Goal: Communication & Community: Answer question/provide support

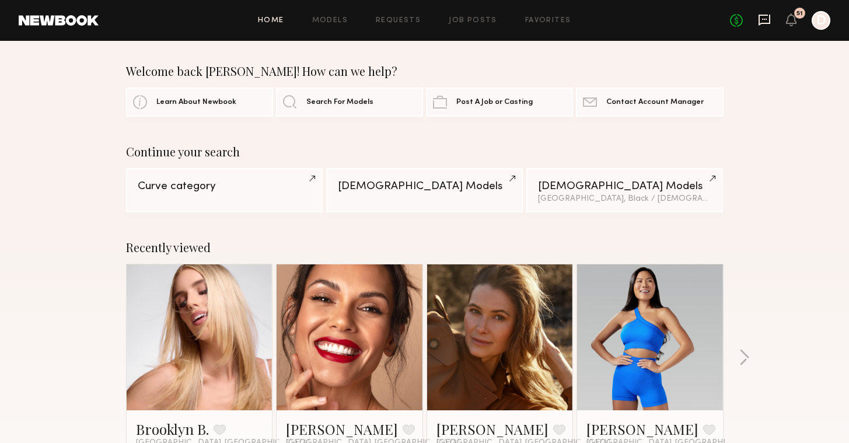
click at [769, 24] on icon at bounding box center [764, 19] width 13 height 13
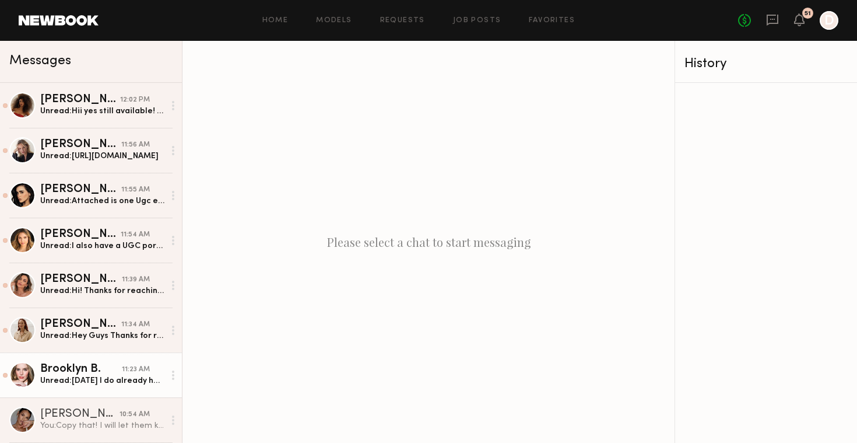
click at [135, 373] on div "11:23 AM" at bounding box center [136, 369] width 28 height 11
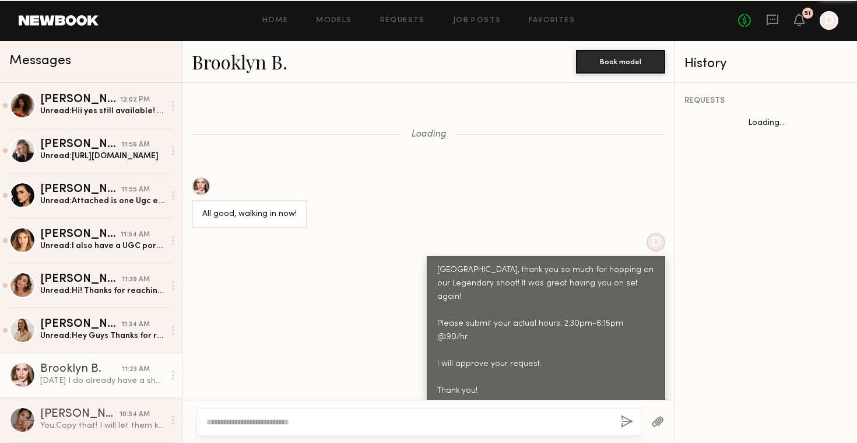
scroll to position [1017, 0]
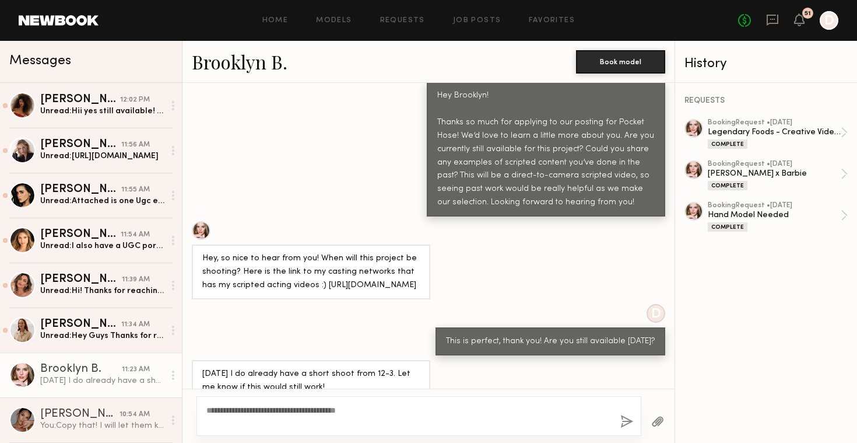
click at [262, 408] on textarea "**********" at bounding box center [408, 415] width 405 height 23
click at [318, 427] on textarea "**********" at bounding box center [408, 415] width 405 height 23
click at [262, 421] on textarea "**********" at bounding box center [408, 422] width 405 height 12
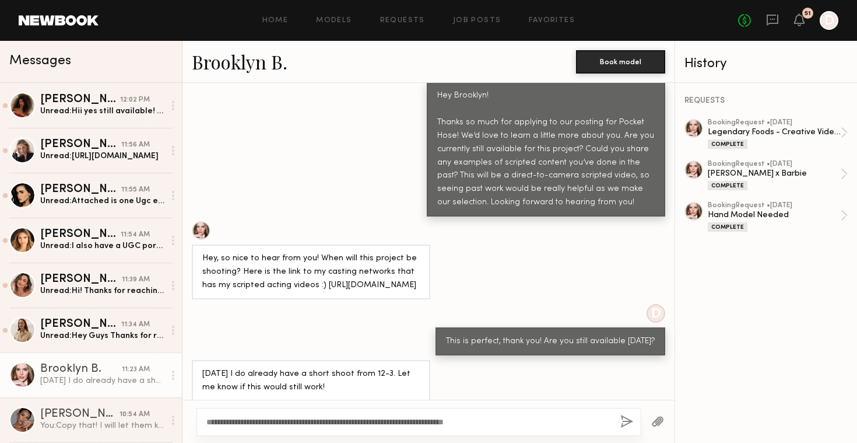
click at [466, 421] on textarea "**********" at bounding box center [408, 422] width 405 height 12
type textarea "**********"
click at [624, 421] on button "button" at bounding box center [627, 422] width 13 height 15
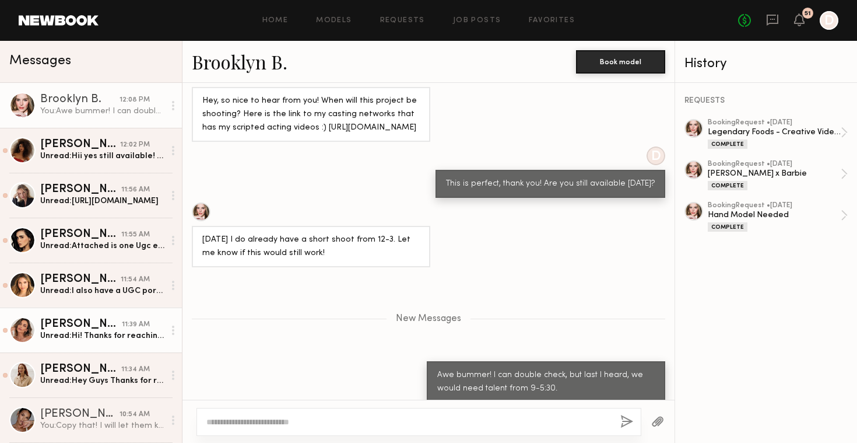
scroll to position [20, 0]
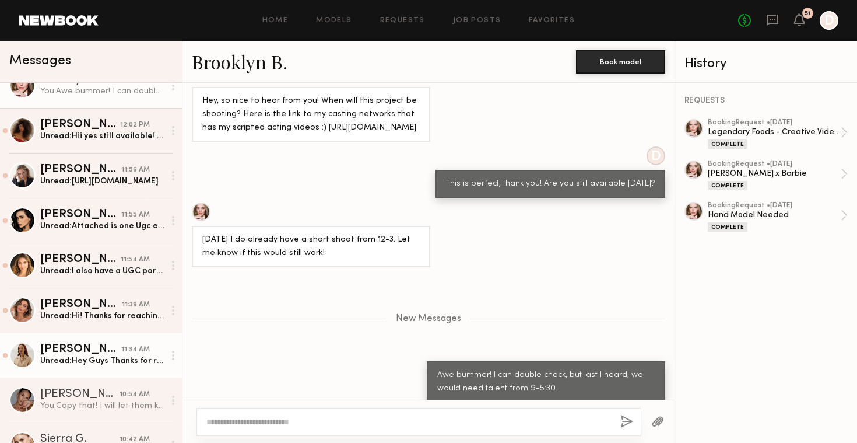
click at [94, 352] on div "[PERSON_NAME]" at bounding box center [80, 350] width 81 height 12
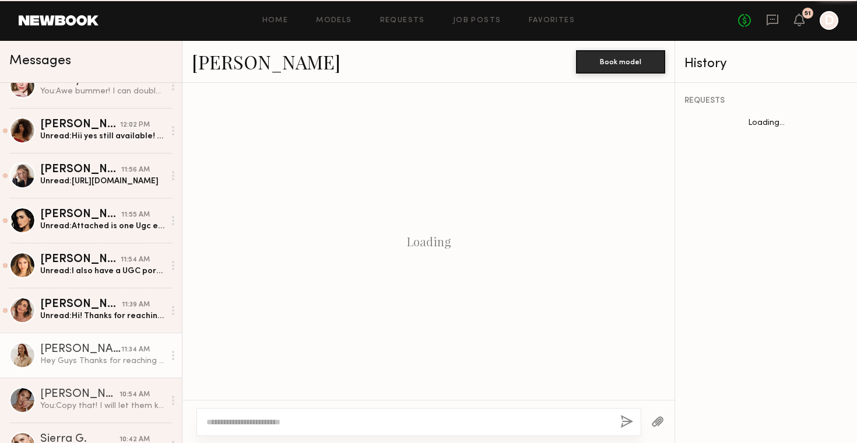
scroll to position [370, 0]
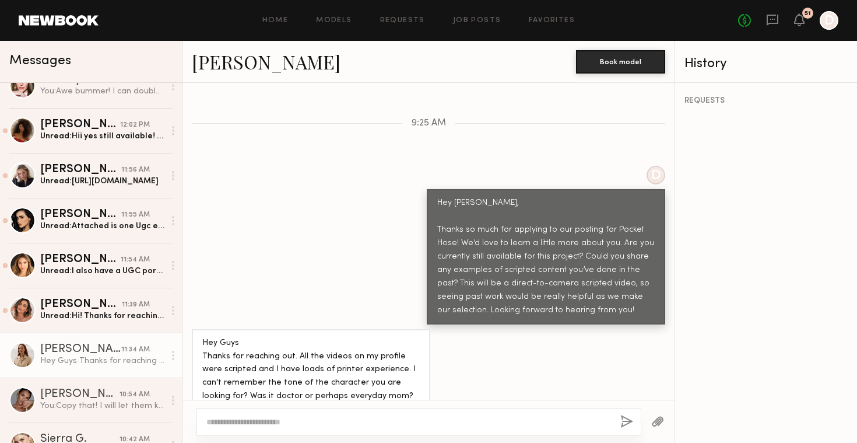
click at [248, 69] on link "[PERSON_NAME]" at bounding box center [266, 61] width 149 height 25
click at [377, 424] on textarea at bounding box center [408, 422] width 405 height 12
type textarea "*"
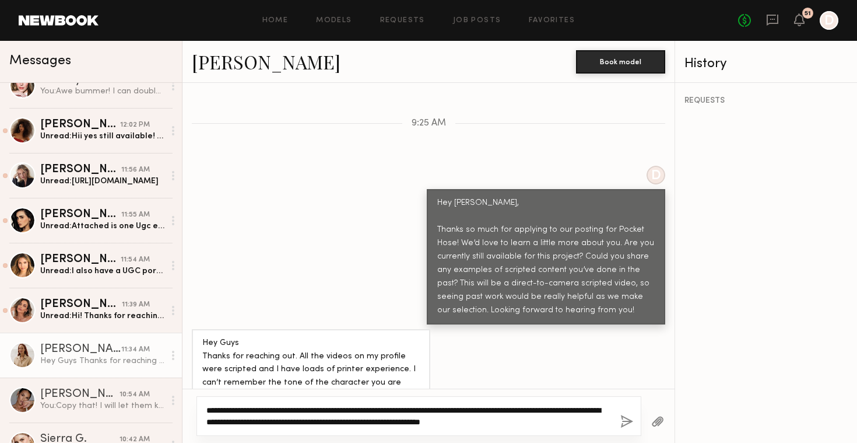
type textarea "**********"
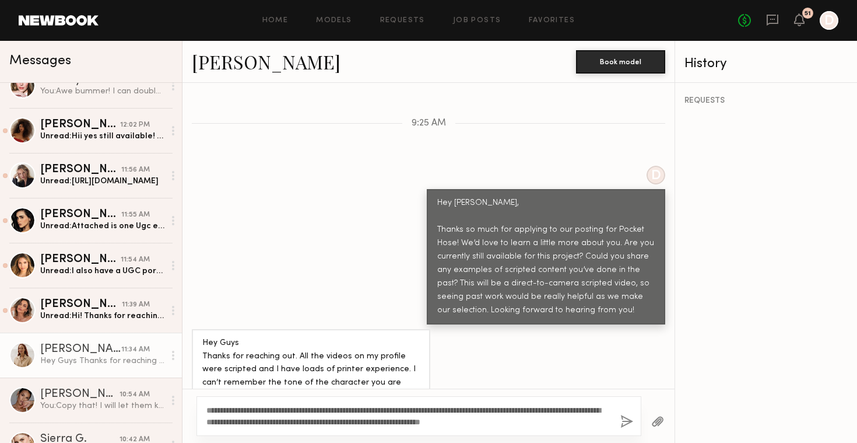
click at [621, 425] on button "button" at bounding box center [627, 422] width 13 height 15
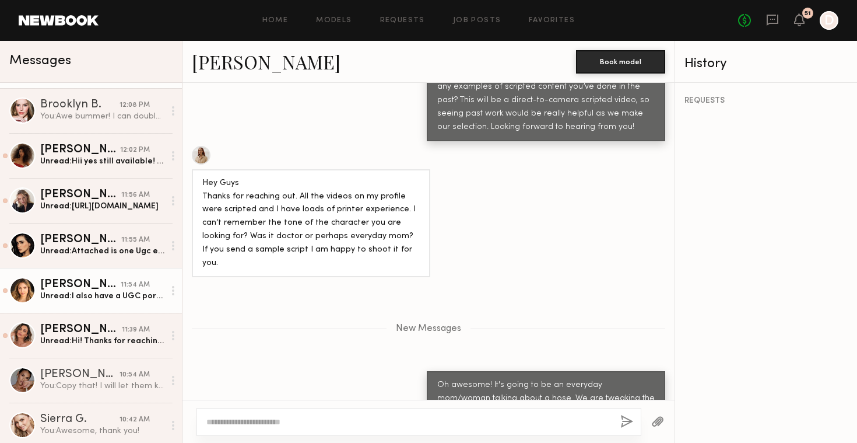
scroll to position [47, 0]
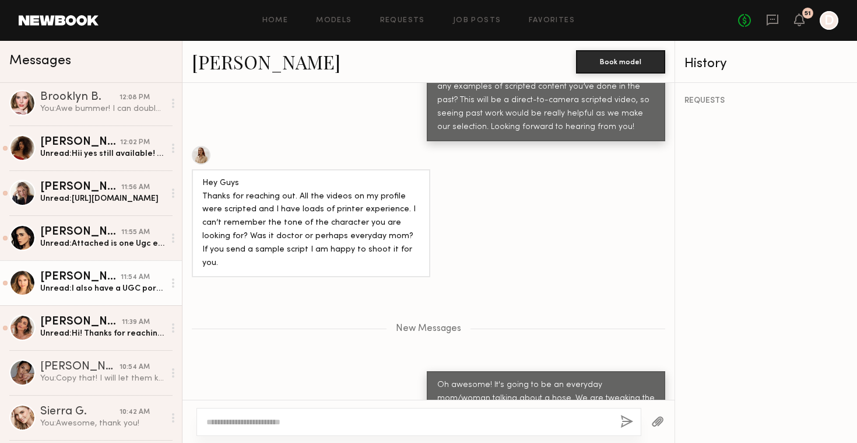
click at [92, 280] on div "[PERSON_NAME]" at bounding box center [80, 277] width 80 height 12
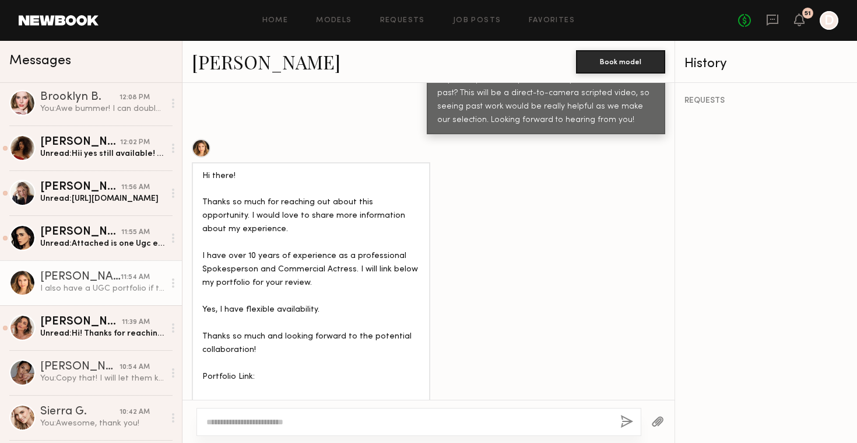
scroll to position [604, 0]
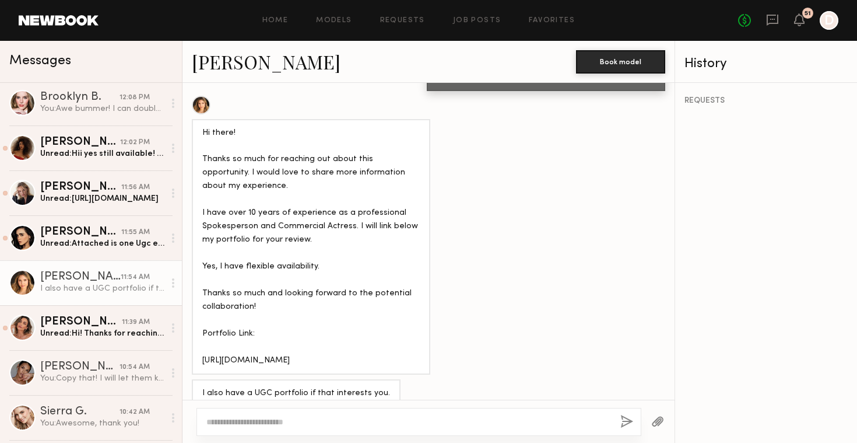
drag, startPoint x: 238, startPoint y: 334, endPoint x: 203, endPoint y: 323, distance: 36.7
click at [203, 323] on div "Hi there! Thanks so much for reaching out about this opportunity. I would love …" at bounding box center [311, 247] width 218 height 241
copy div "https://rachelramos.weebly.com/spokespersontv-host.html"
click at [238, 69] on link "[PERSON_NAME]" at bounding box center [266, 61] width 149 height 25
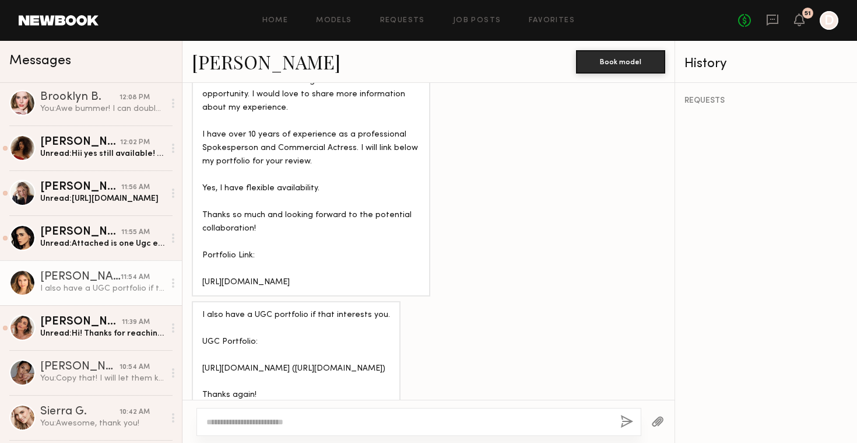
scroll to position [708, 0]
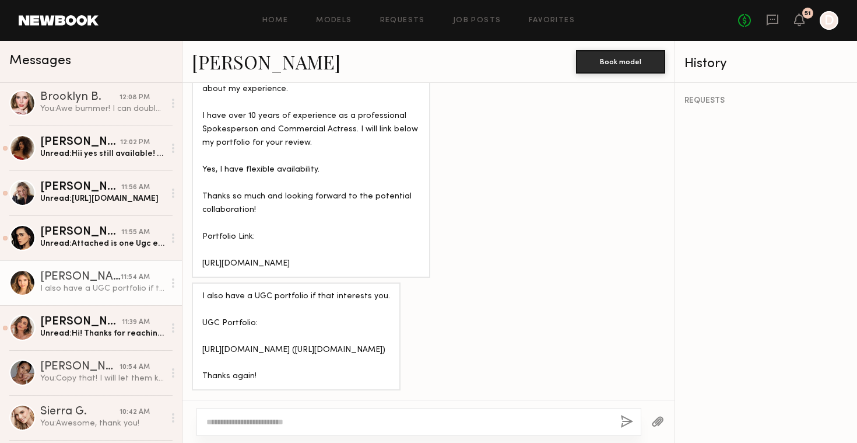
click at [379, 416] on textarea at bounding box center [408, 422] width 405 height 12
type textarea "**********"
click at [628, 422] on button "button" at bounding box center [627, 422] width 13 height 15
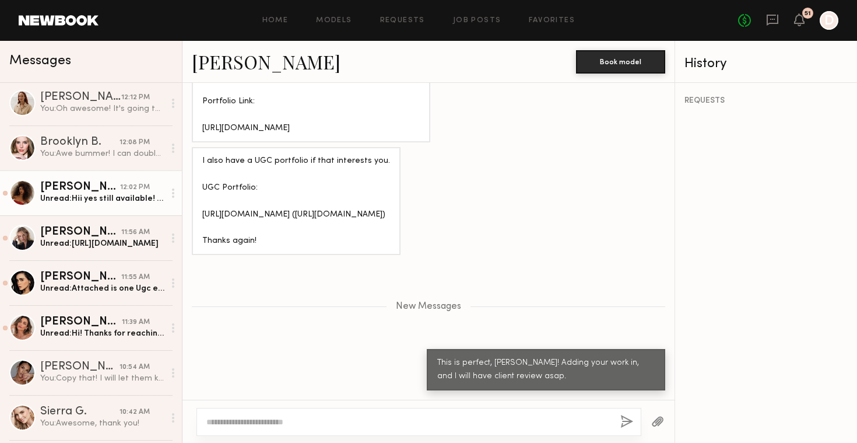
click at [110, 208] on link "Christina S. 12:02 PM Unread: Hii yes still available! Thanks for reaching out.…" at bounding box center [91, 192] width 182 height 45
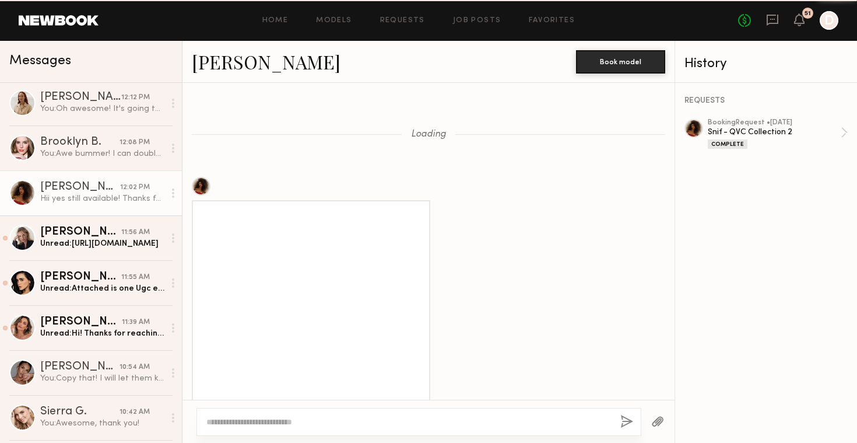
scroll to position [1027, 0]
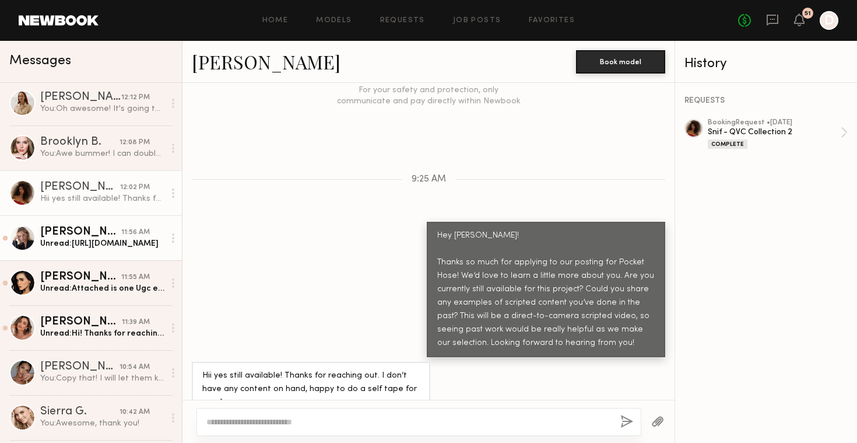
click at [101, 229] on div "[PERSON_NAME]" at bounding box center [80, 232] width 81 height 12
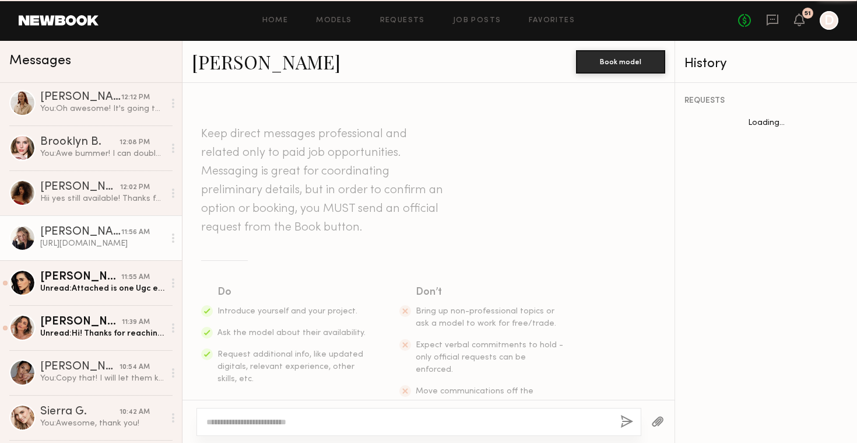
scroll to position [471, 0]
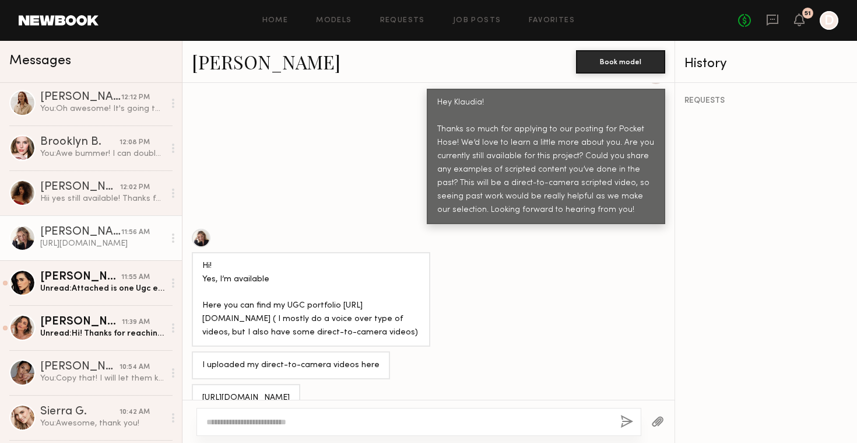
copy div "[URL][DOMAIN_NAME]"
drag, startPoint x: 298, startPoint y: 380, endPoint x: 202, endPoint y: 372, distance: 96.0
click at [202, 391] on div "[URL][DOMAIN_NAME]" at bounding box center [245, 397] width 87 height 13
copy div "https://klaudiasugc.my.canva.site"
drag, startPoint x: 325, startPoint y: 287, endPoint x: 201, endPoint y: 288, distance: 124.2
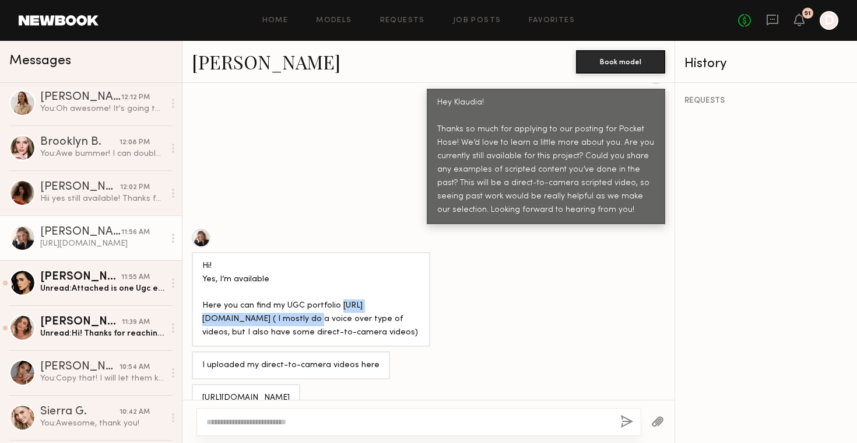
click at [201, 288] on div "Hi! Yes, I’m available Here you can find my UGC portfolio https://klaudiasugc.m…" at bounding box center [311, 299] width 239 height 95
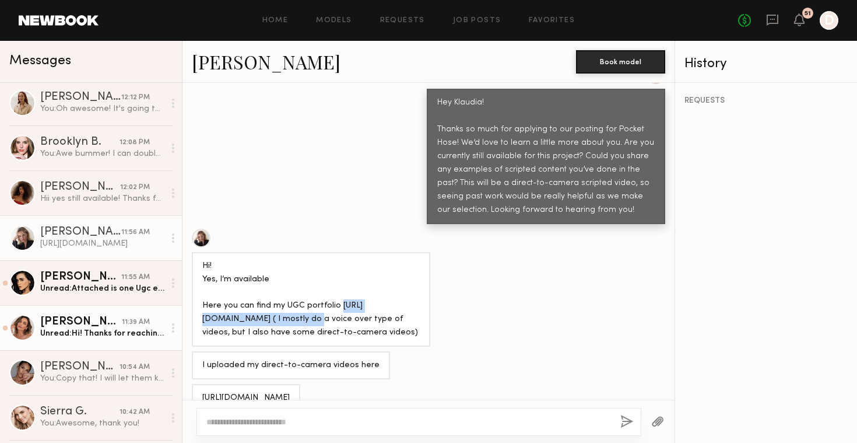
click at [114, 332] on div "Unread: Hi! Thanks for reaching out :) when is the shoot date? And yes, of cour…" at bounding box center [102, 333] width 124 height 11
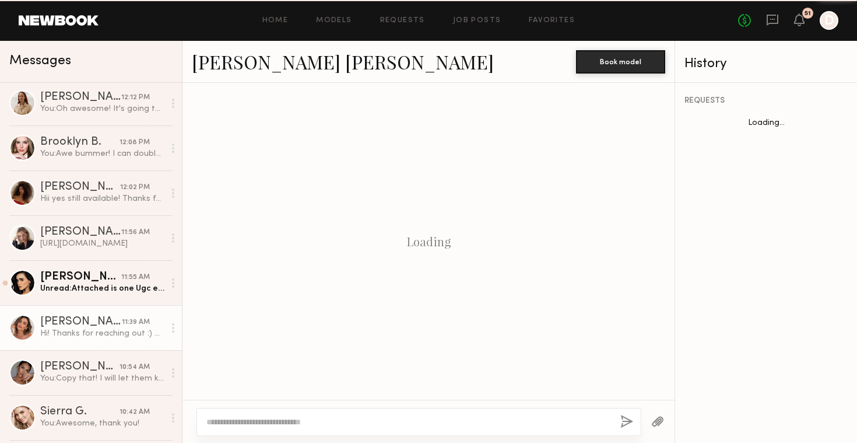
scroll to position [319, 0]
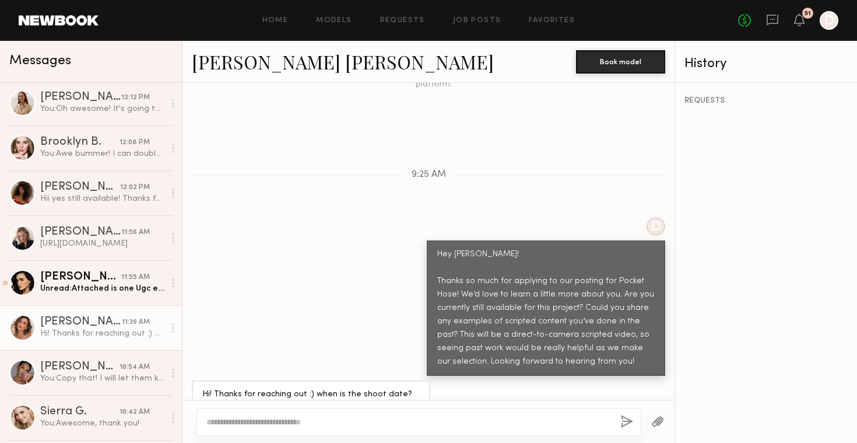
click at [359, 422] on textarea at bounding box center [408, 422] width 405 height 12
type textarea "*"
type textarea "**********"
click at [623, 417] on button "button" at bounding box center [627, 422] width 13 height 15
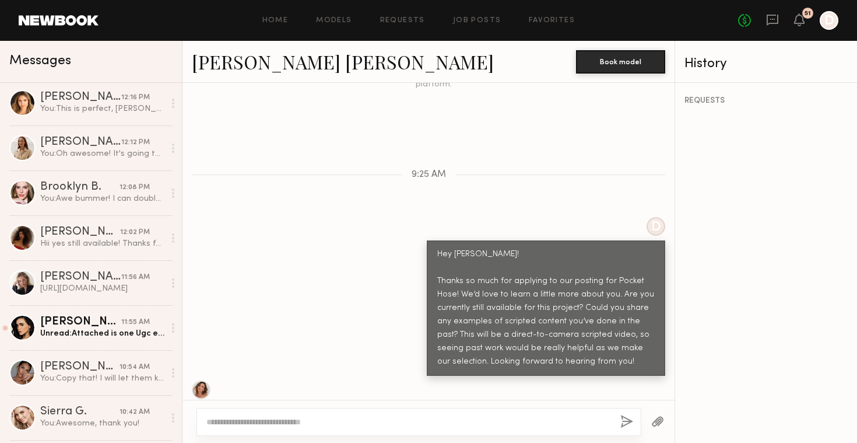
scroll to position [477, 0]
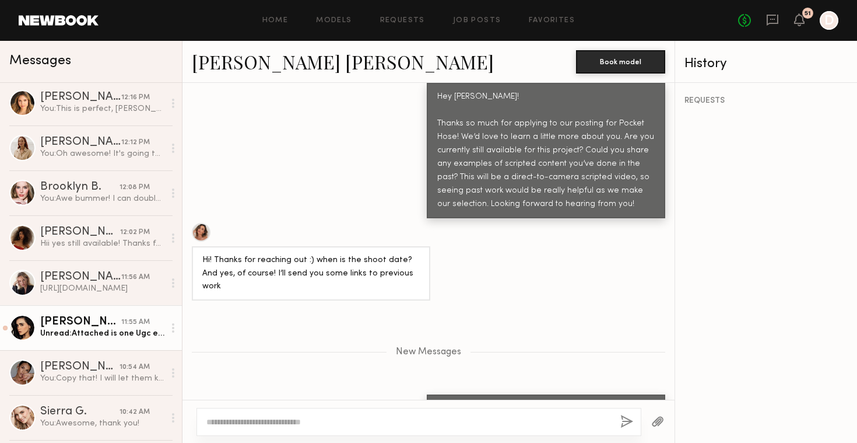
click at [114, 335] on div "Unread: Attached is one Ugc example and one acting :)" at bounding box center [102, 333] width 124 height 11
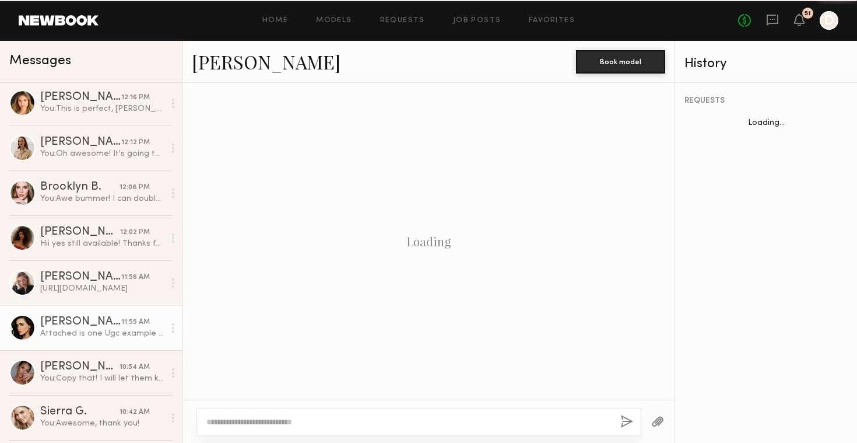
scroll to position [419, 0]
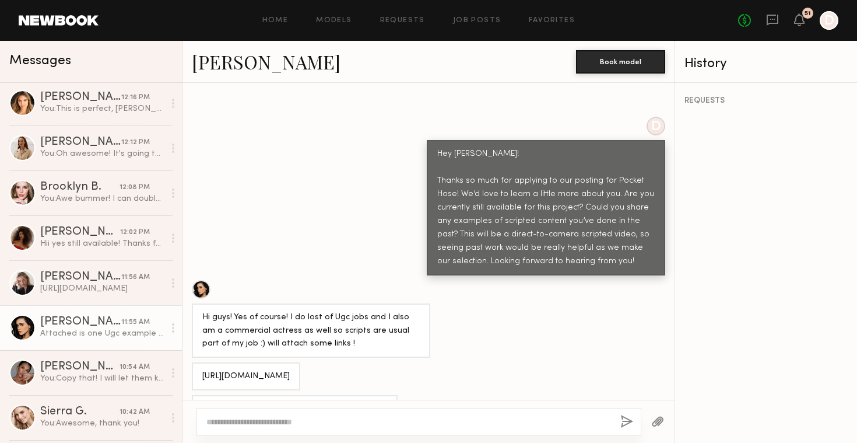
copy div "[URL][DOMAIN_NAME]"
drag, startPoint x: 304, startPoint y: 346, endPoint x: 202, endPoint y: 345, distance: 101.5
click at [202, 362] on div "[URL][DOMAIN_NAME]" at bounding box center [246, 376] width 108 height 28
copy div "[URL][DOMAIN_NAME]"
click at [234, 67] on link "[PERSON_NAME]" at bounding box center [266, 61] width 149 height 25
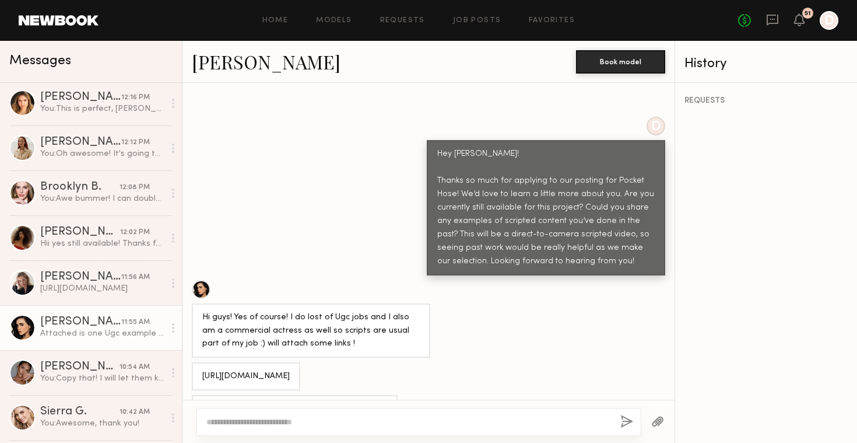
click at [385, 425] on textarea at bounding box center [408, 422] width 405 height 12
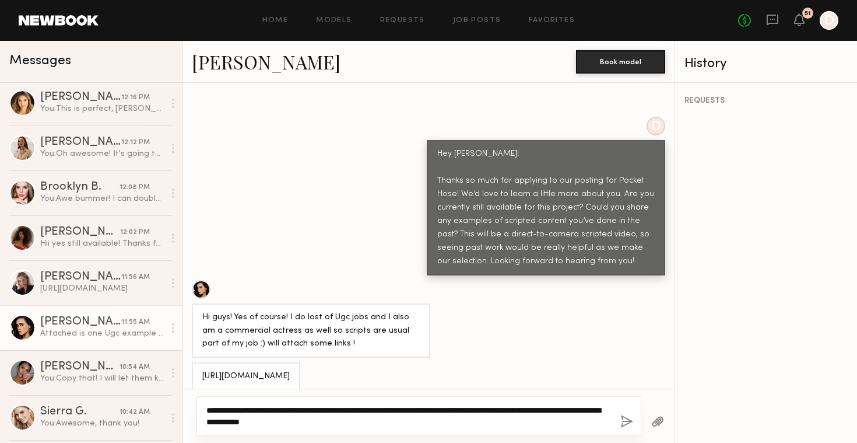
type textarea "**********"
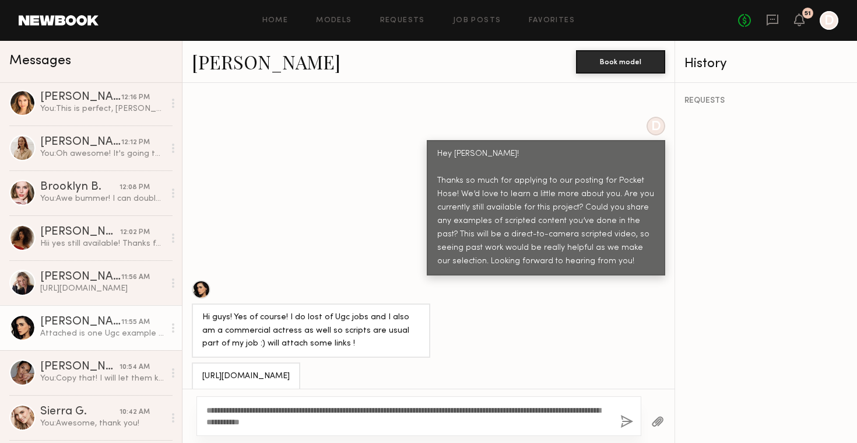
click at [632, 421] on button "button" at bounding box center [627, 422] width 13 height 15
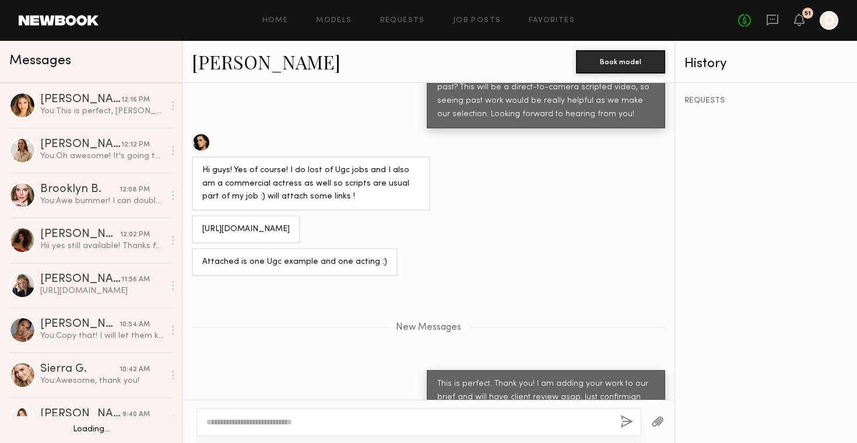
scroll to position [0, 0]
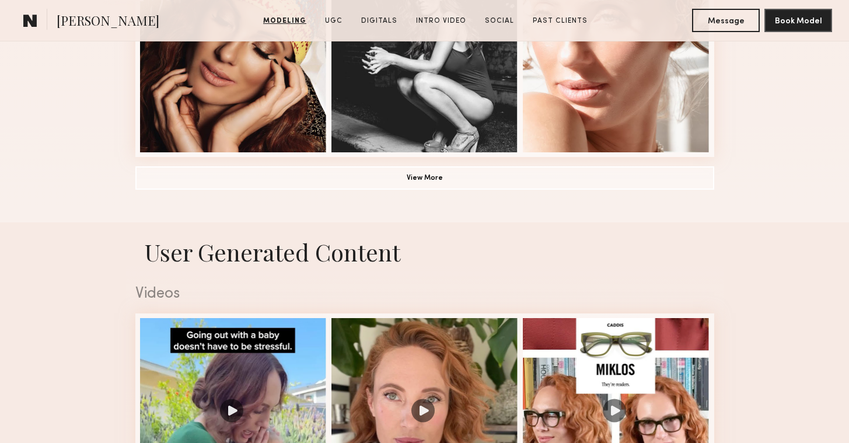
scroll to position [969, 0]
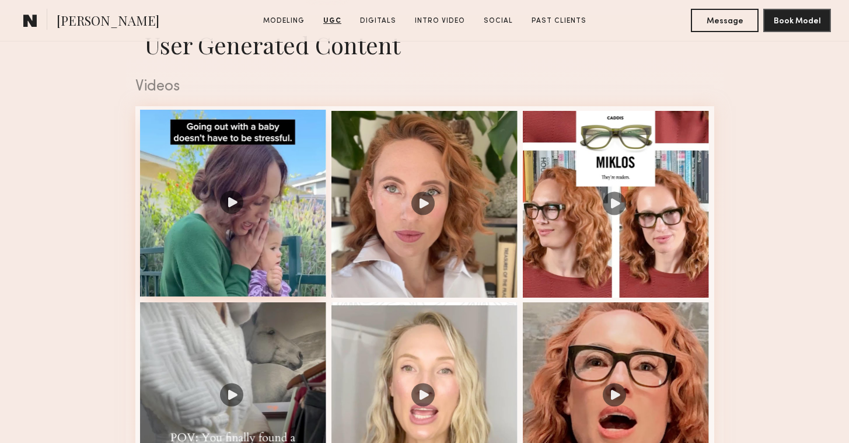
click at [231, 205] on div at bounding box center [233, 203] width 187 height 187
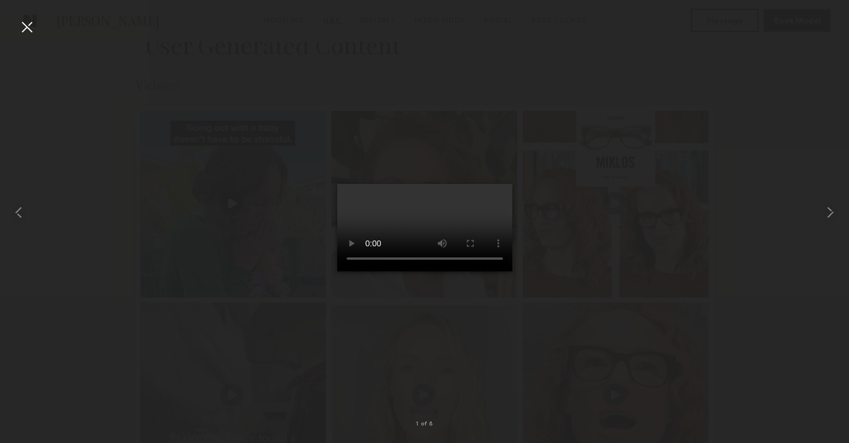
click at [506, 271] on video at bounding box center [424, 227] width 175 height 87
click at [22, 23] on div at bounding box center [26, 26] width 19 height 19
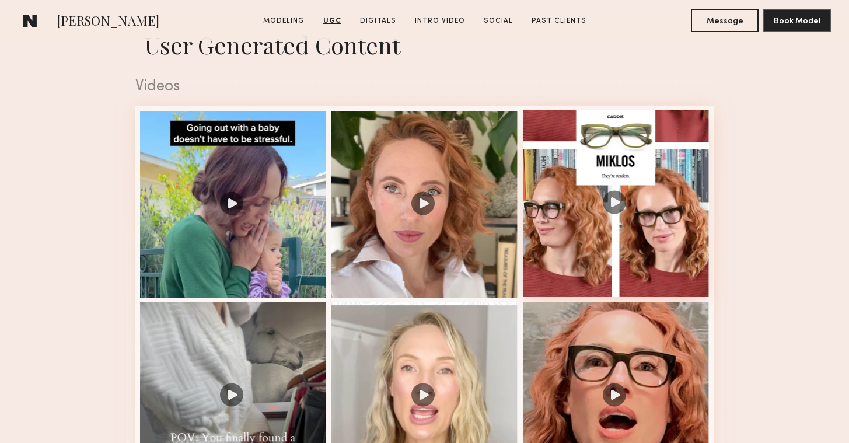
click at [618, 206] on div at bounding box center [616, 203] width 187 height 187
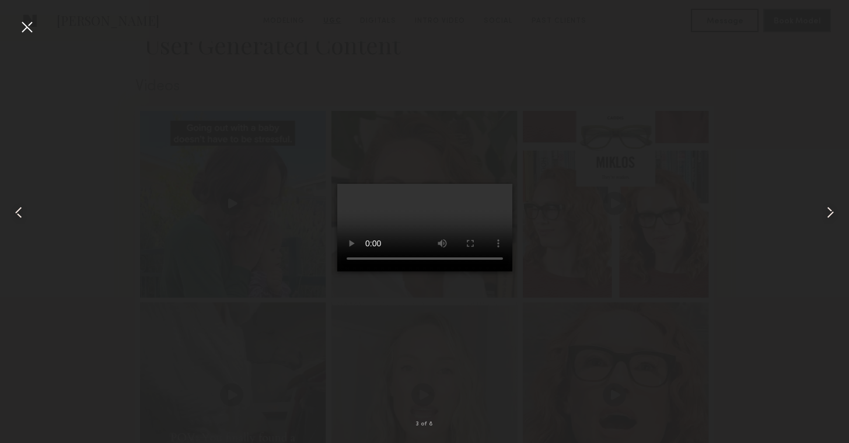
click at [27, 34] on div at bounding box center [26, 26] width 19 height 19
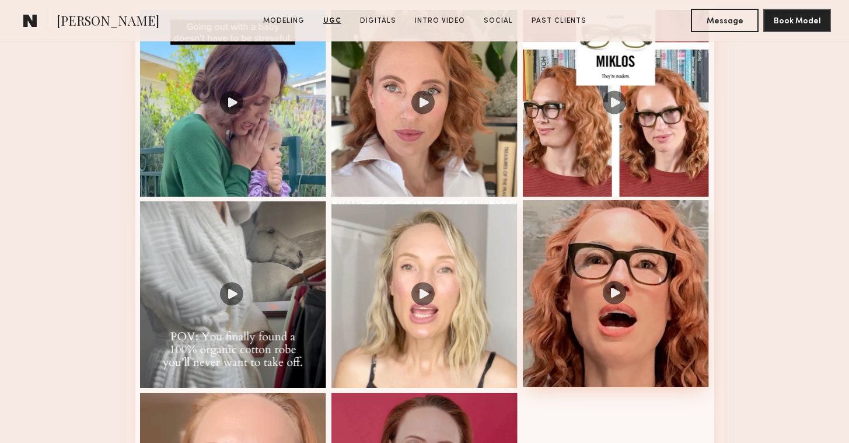
scroll to position [1178, 0]
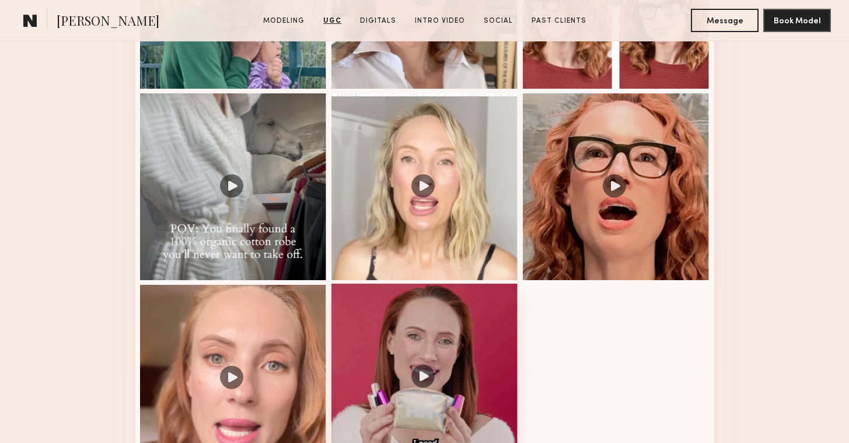
click at [479, 388] on div at bounding box center [424, 376] width 187 height 187
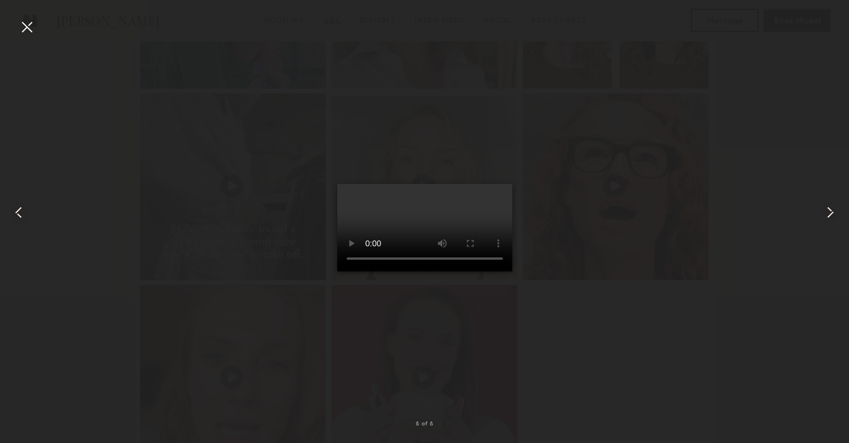
click at [506, 184] on video at bounding box center [424, 227] width 175 height 87
click at [33, 27] on div at bounding box center [26, 26] width 19 height 19
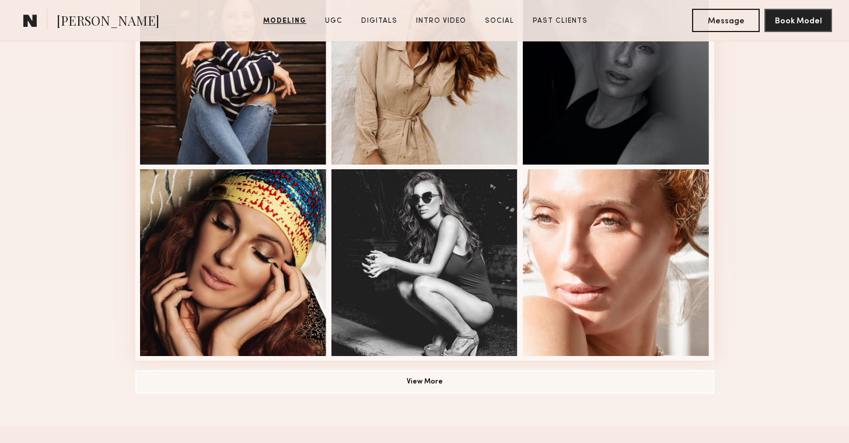
scroll to position [176, 0]
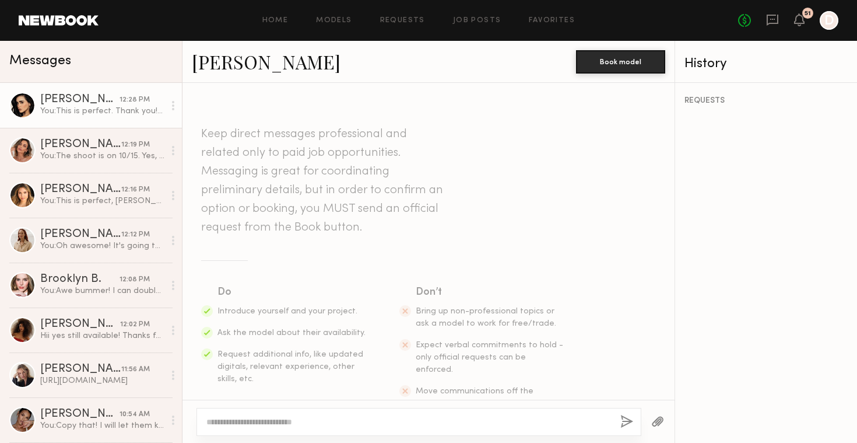
scroll to position [477, 0]
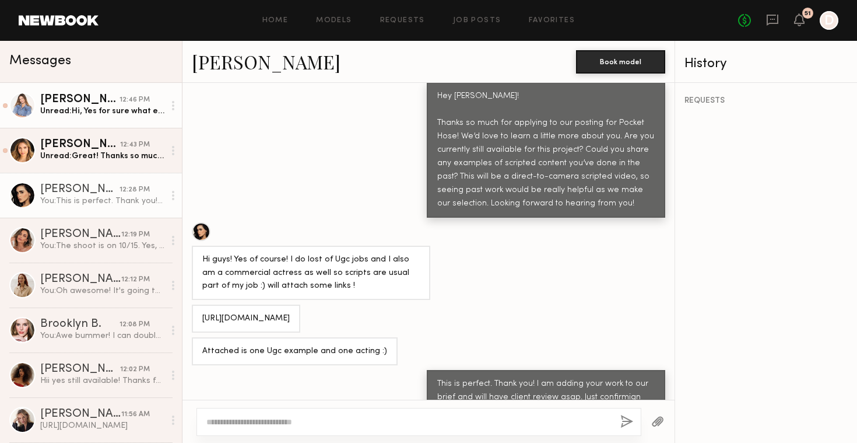
click at [121, 96] on div "12:46 PM" at bounding box center [135, 99] width 30 height 11
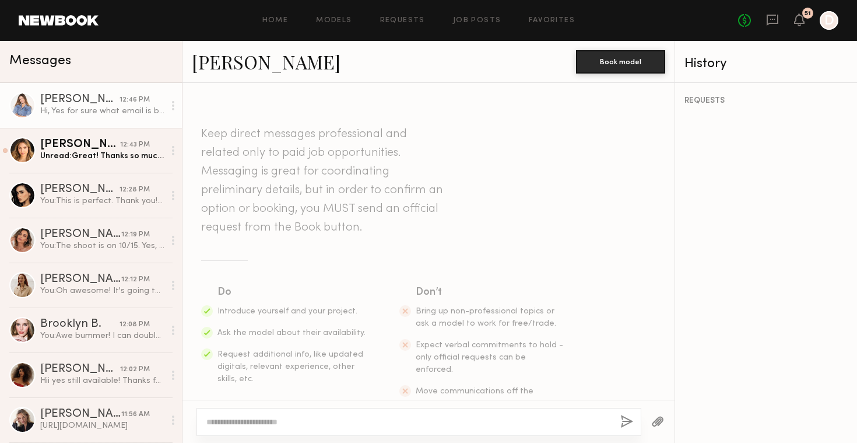
scroll to position [332, 0]
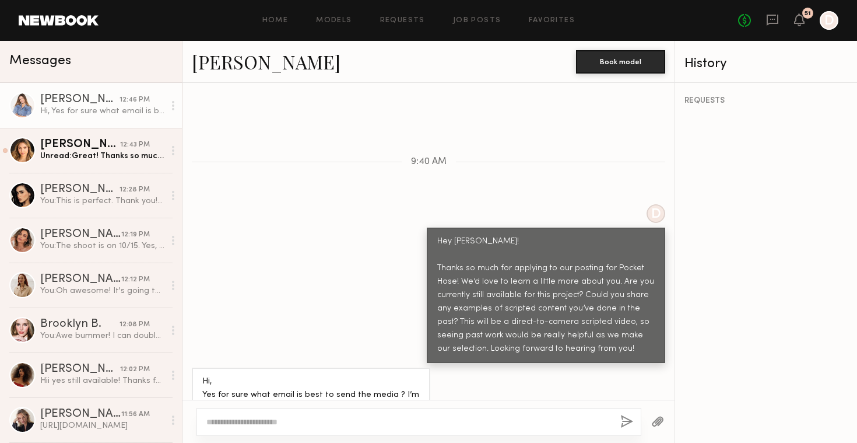
click at [415, 418] on textarea at bounding box center [408, 422] width 405 height 12
type textarea "*"
type textarea "**********"
click at [626, 421] on button "button" at bounding box center [627, 422] width 13 height 15
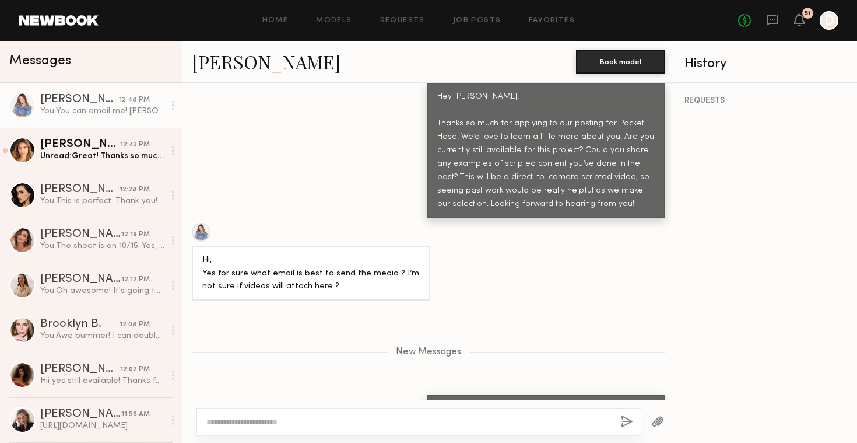
scroll to position [547, 0]
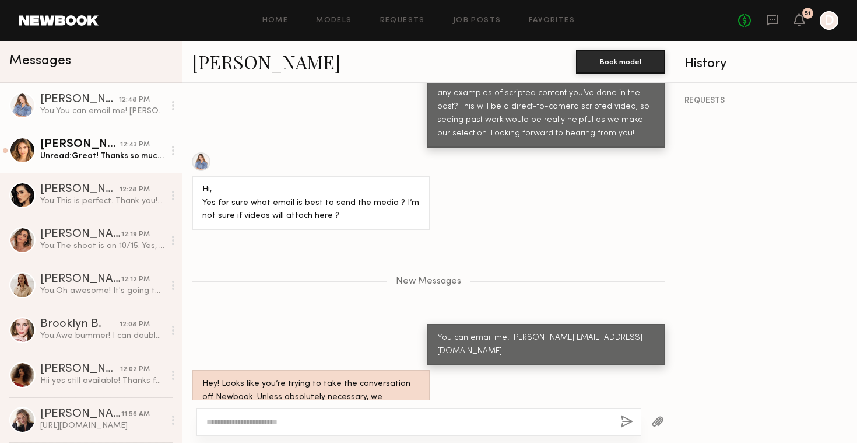
click at [104, 155] on div "Unread: Great! Thanks so much. Is the project still filming [DATE]?" at bounding box center [102, 155] width 124 height 11
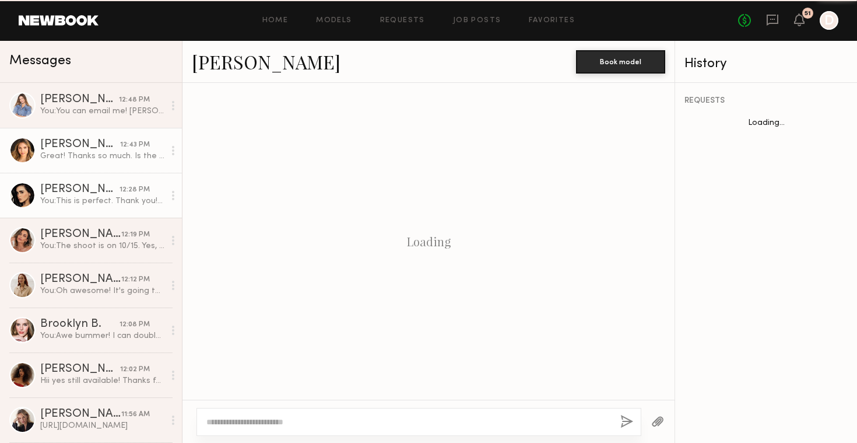
scroll to position [847, 0]
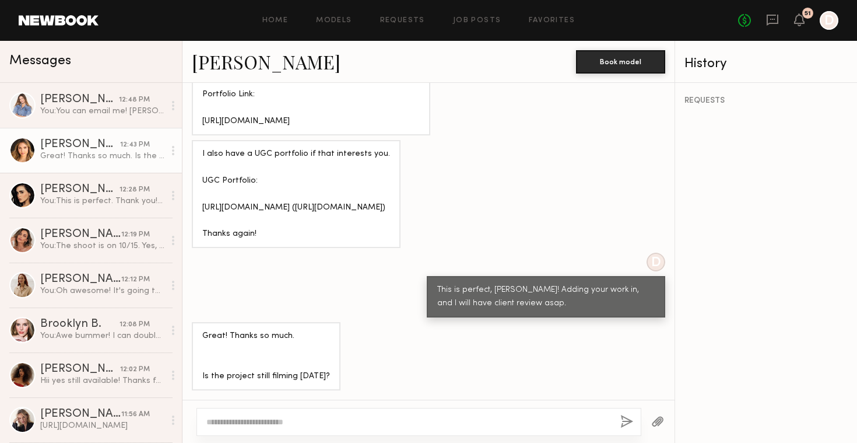
click at [359, 420] on textarea at bounding box center [408, 422] width 405 height 12
type textarea "****"
click at [630, 417] on button "button" at bounding box center [627, 422] width 13 height 15
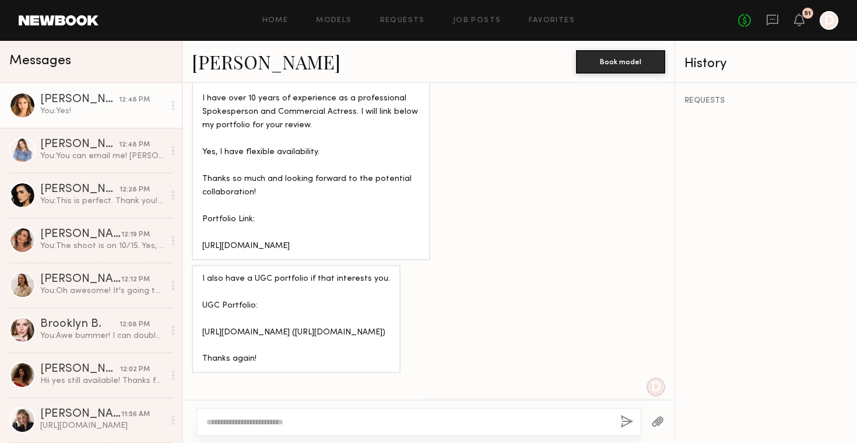
scroll to position [992, 0]
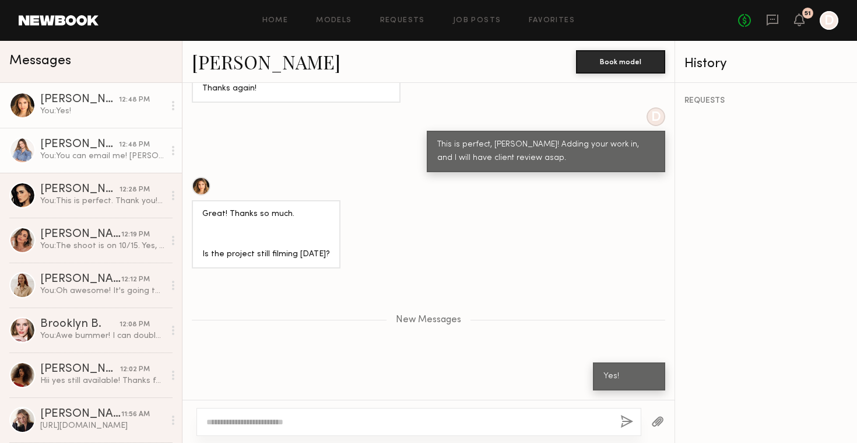
click at [119, 164] on link "[PERSON_NAME] 12:48 PM You: You can email me! [PERSON_NAME][EMAIL_ADDRESS][DOMA…" at bounding box center [91, 150] width 182 height 45
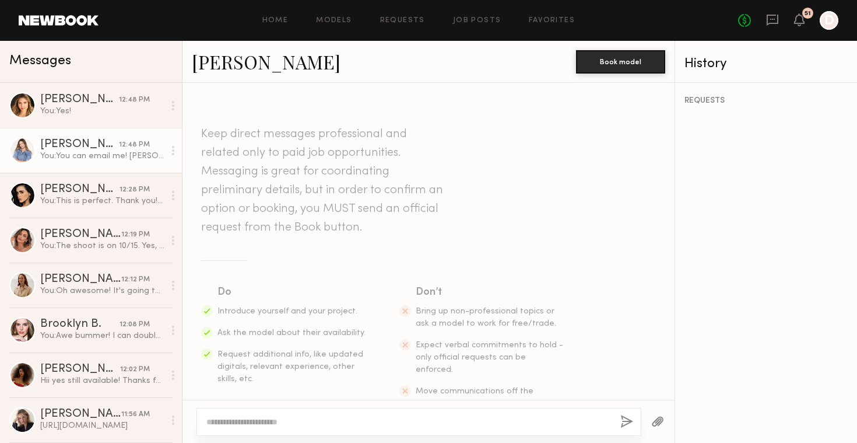
scroll to position [458, 0]
